Goal: Navigation & Orientation: Find specific page/section

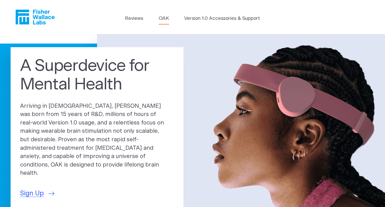
click at [166, 19] on link "OAK" at bounding box center [163, 18] width 10 height 7
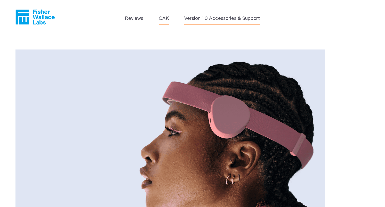
click at [220, 19] on link "Version 1.0 Accessories & Support" at bounding box center [222, 18] width 76 height 7
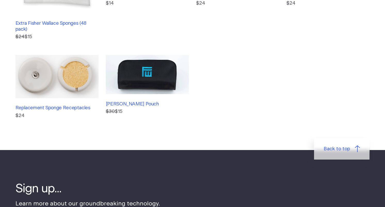
scroll to position [232, 0]
